Goal: Find specific page/section: Find specific page/section

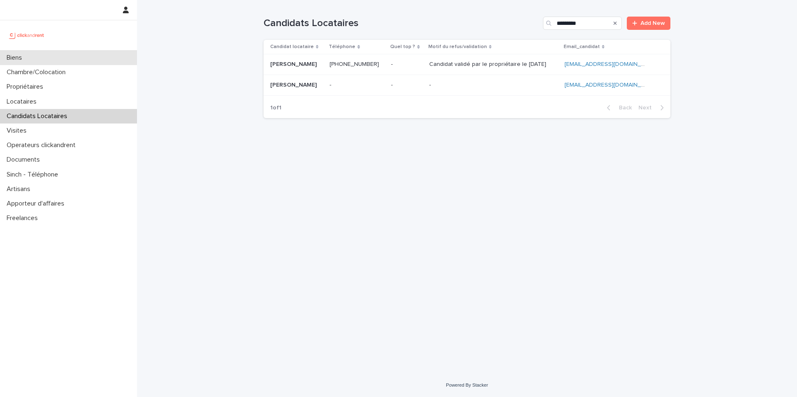
click at [66, 62] on div "Biens" at bounding box center [68, 58] width 137 height 15
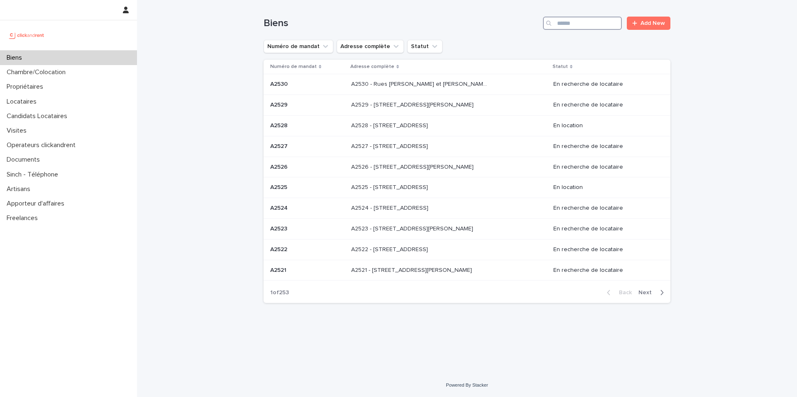
click at [590, 24] on input "Search" at bounding box center [582, 23] width 79 height 13
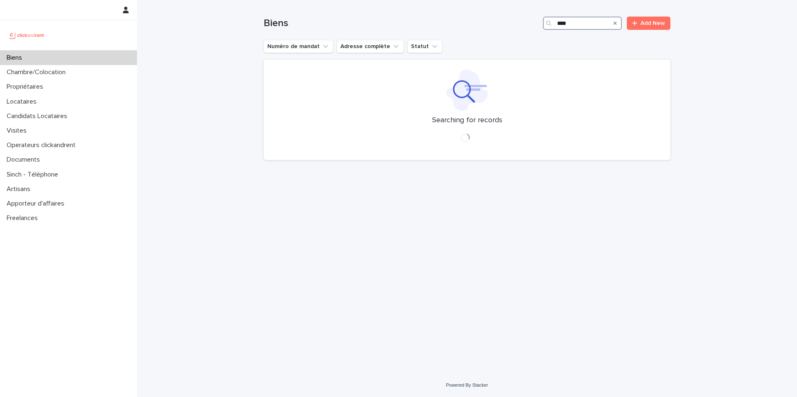
type input "*****"
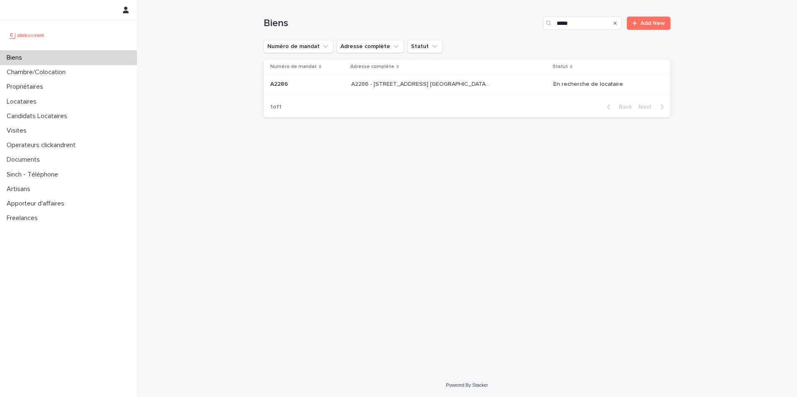
click at [461, 81] on p "A2286 - [STREET_ADDRESS] [GEOGRAPHIC_DATA], [GEOGRAPHIC_DATA] 93600" at bounding box center [421, 83] width 140 height 9
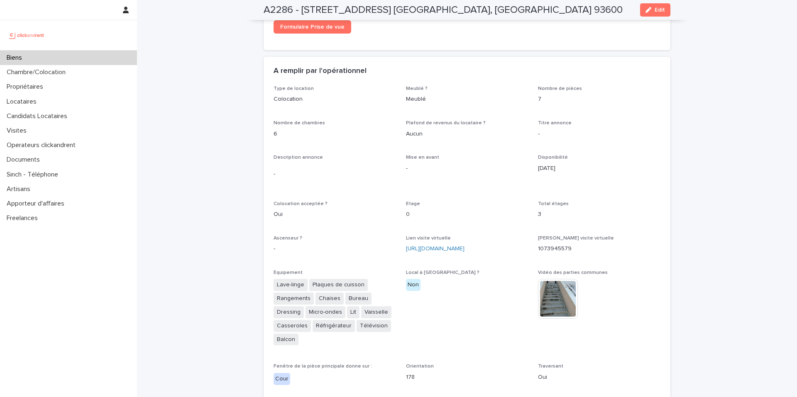
scroll to position [2374, 0]
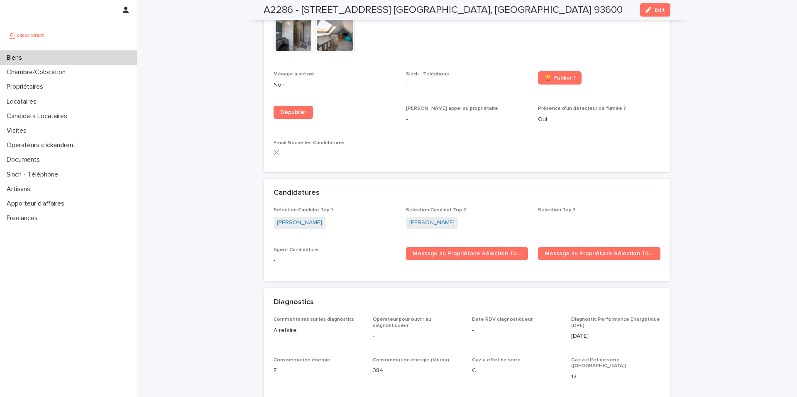
click at [483, 220] on div "Sélection Candidat Top 2 [PERSON_NAME]" at bounding box center [467, 221] width 122 height 29
click at [358, 217] on div "[PERSON_NAME]" at bounding box center [334, 224] width 122 height 14
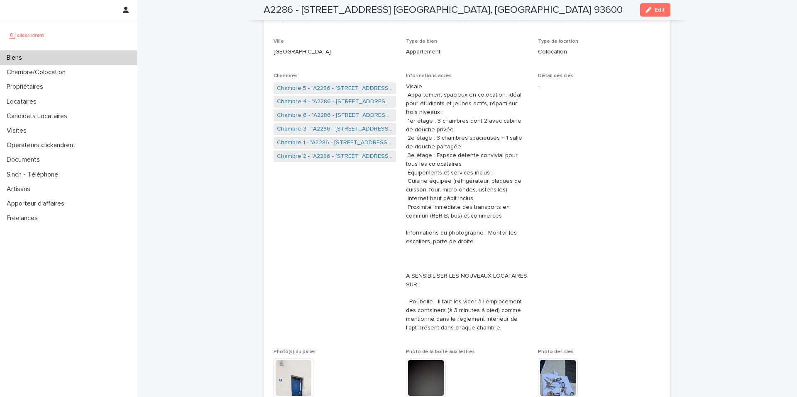
scroll to position [0, 0]
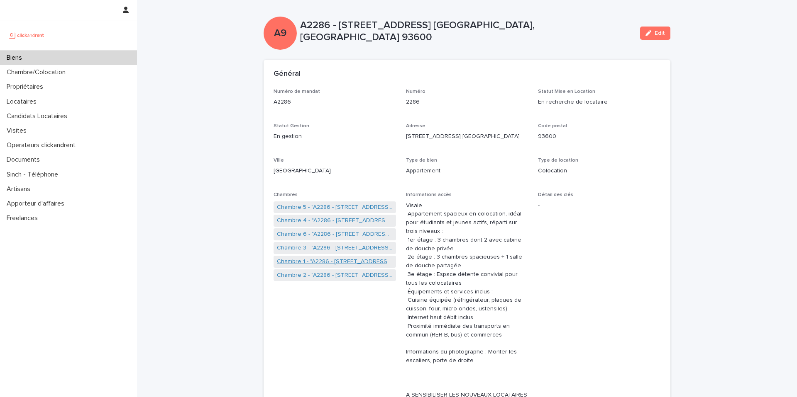
click at [311, 261] on link "Chambre 1 - "A2286 - [STREET_ADDRESS] [GEOGRAPHIC_DATA], [GEOGRAPHIC_DATA] 9360…" at bounding box center [335, 262] width 116 height 9
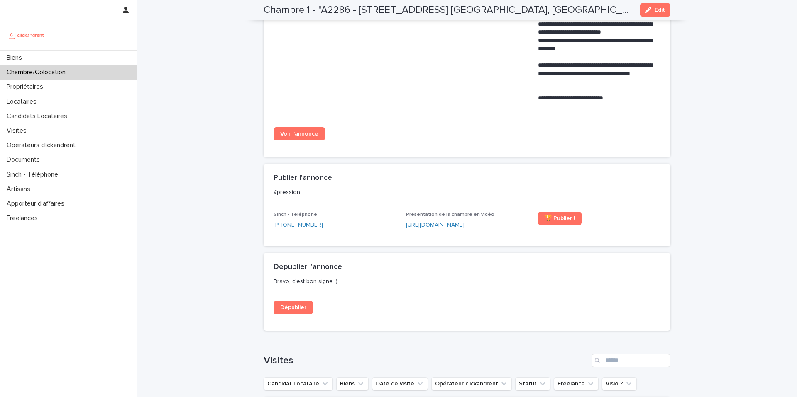
scroll to position [695, 0]
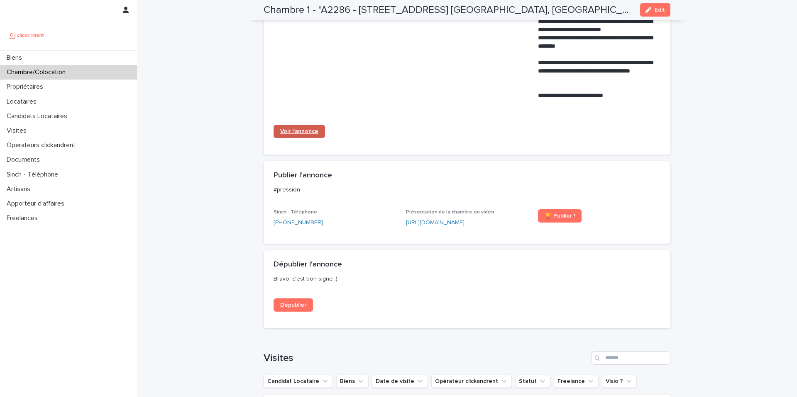
click at [297, 127] on link "Voir l'annonce" at bounding box center [298, 131] width 51 height 13
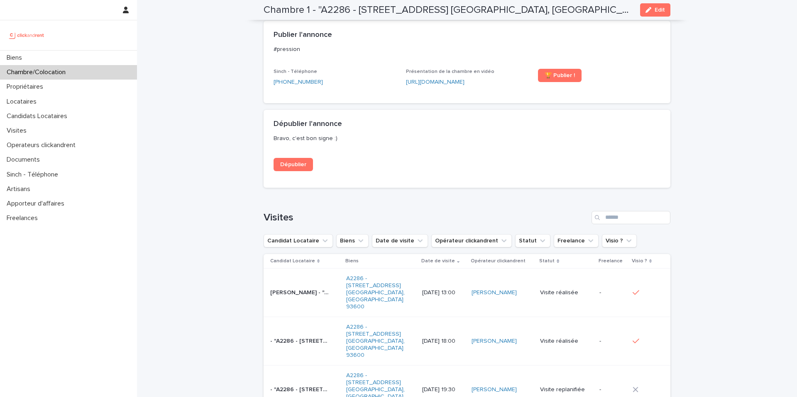
scroll to position [897, 0]
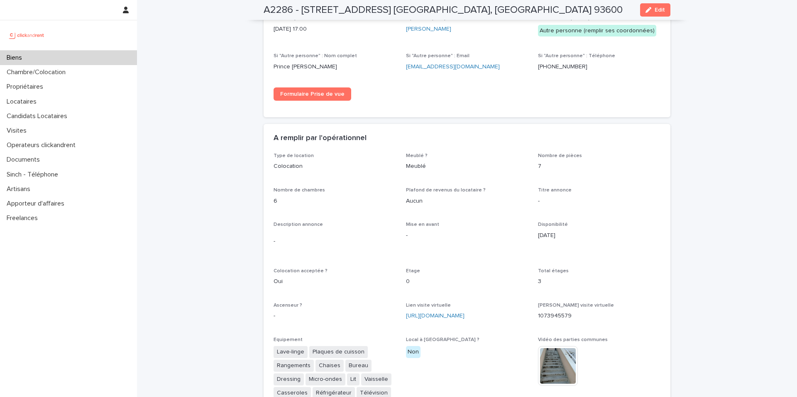
scroll to position [1638, 0]
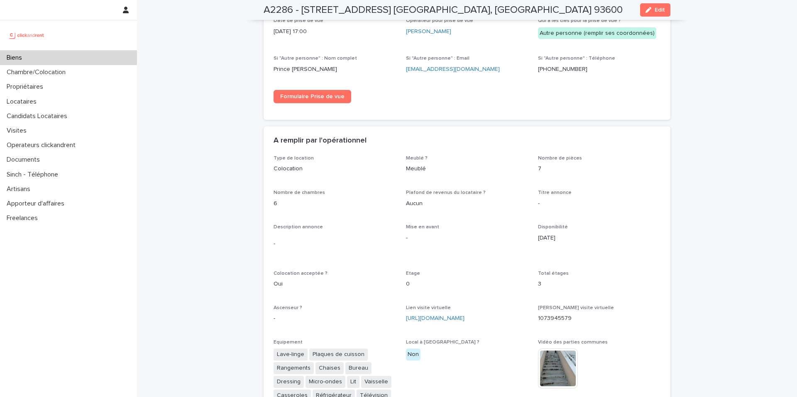
click at [82, 61] on div "Biens" at bounding box center [68, 58] width 137 height 15
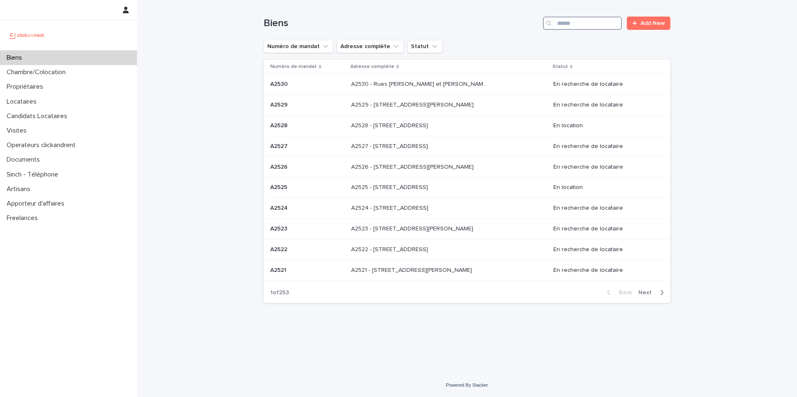
click at [603, 24] on input "Search" at bounding box center [582, 23] width 79 height 13
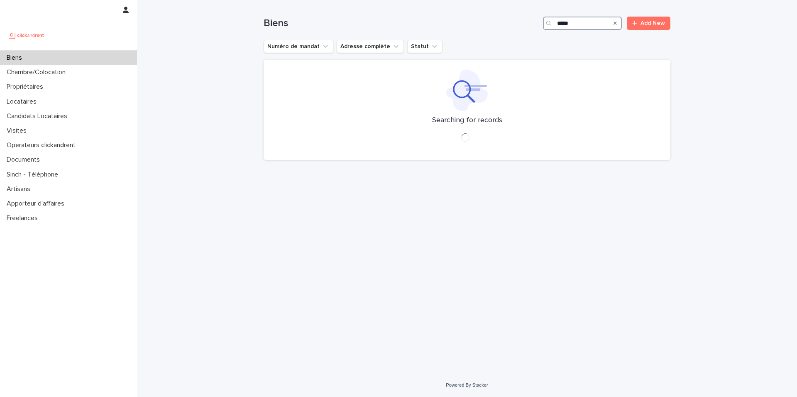
type input "*****"
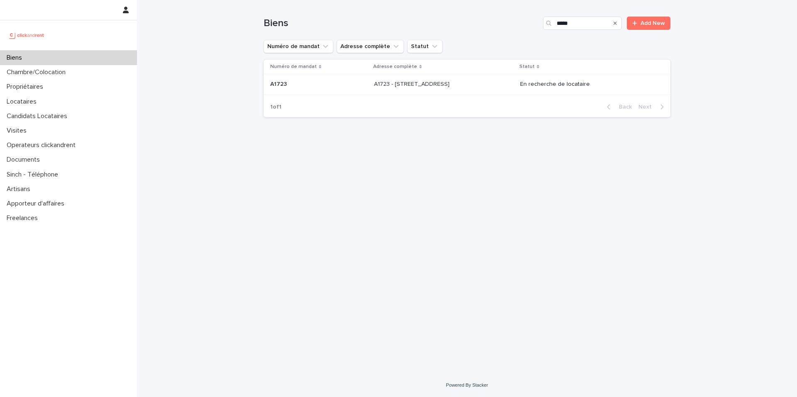
click at [432, 90] on div "A1723 - [STREET_ADDRESS] - [STREET_ADDRESS]" at bounding box center [443, 85] width 139 height 14
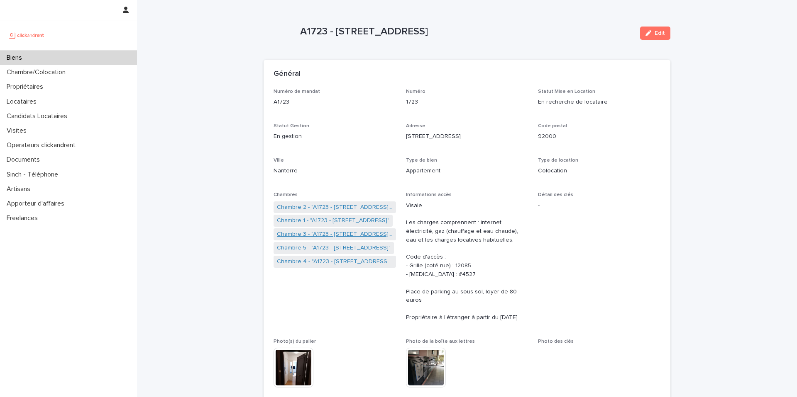
click at [311, 234] on link "Chambre 3 - "A1723 - [STREET_ADDRESS][PERSON_NAME]"" at bounding box center [335, 234] width 116 height 9
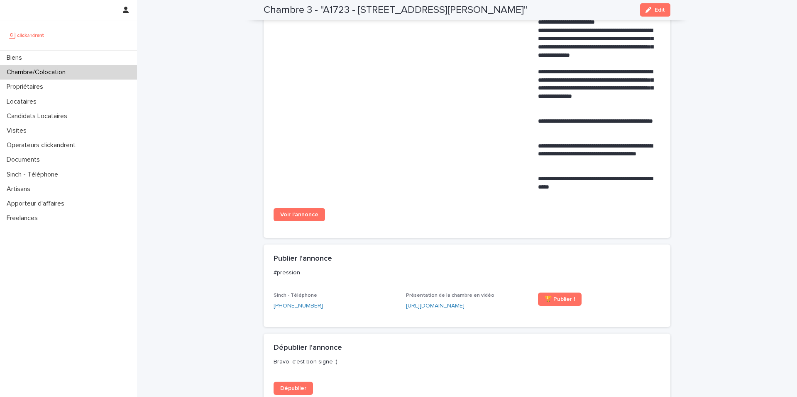
scroll to position [529, 0]
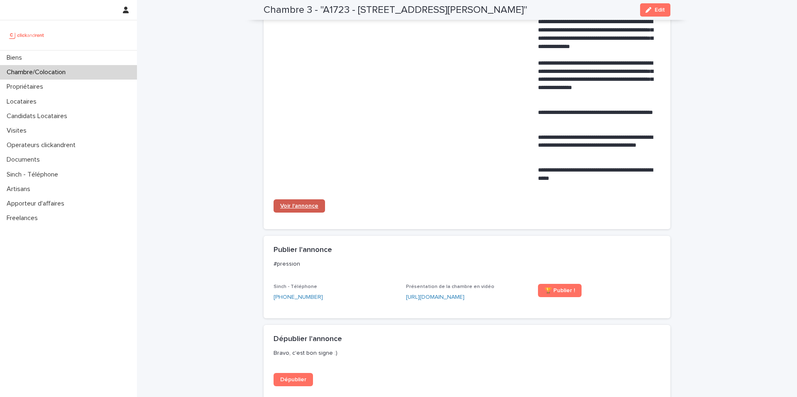
click at [305, 213] on link "Voir l'annonce" at bounding box center [298, 206] width 51 height 13
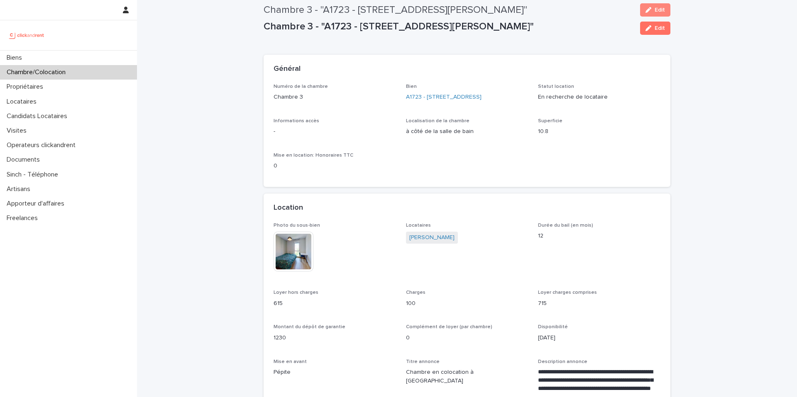
scroll to position [0, 0]
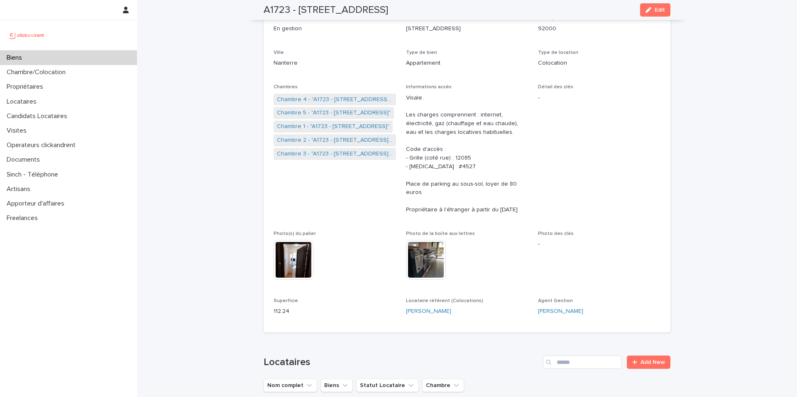
scroll to position [107, 0]
click at [340, 156] on link "Chambre 3 - "A1723 - [STREET_ADDRESS][PERSON_NAME]"" at bounding box center [335, 155] width 116 height 9
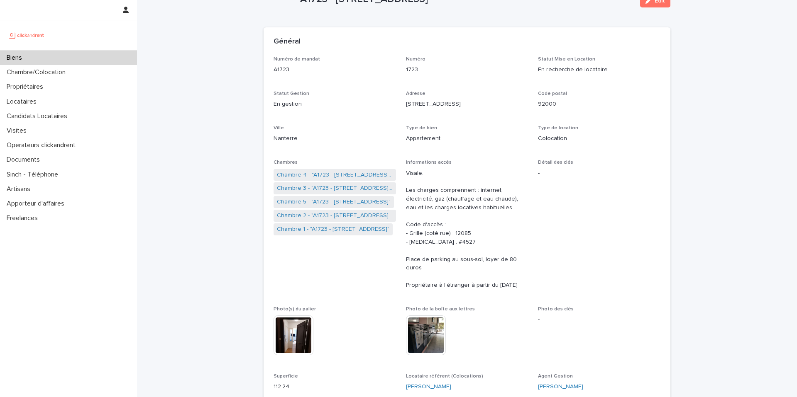
scroll to position [38, 0]
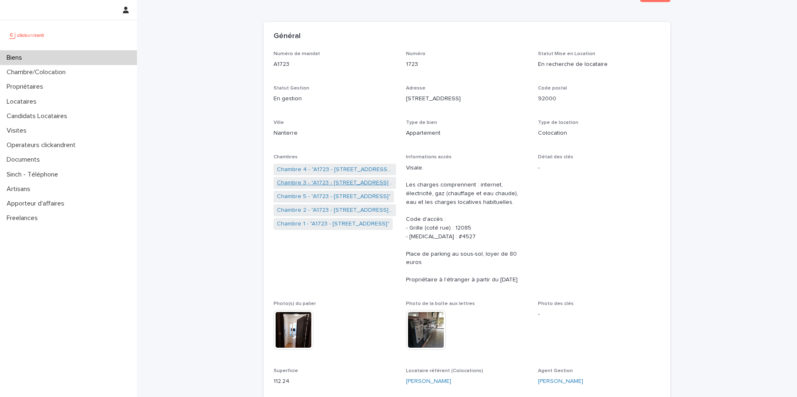
click at [329, 184] on link "Chambre 3 - "A1723 - [STREET_ADDRESS][PERSON_NAME]"" at bounding box center [335, 183] width 116 height 9
